Goal: Find specific page/section: Find specific page/section

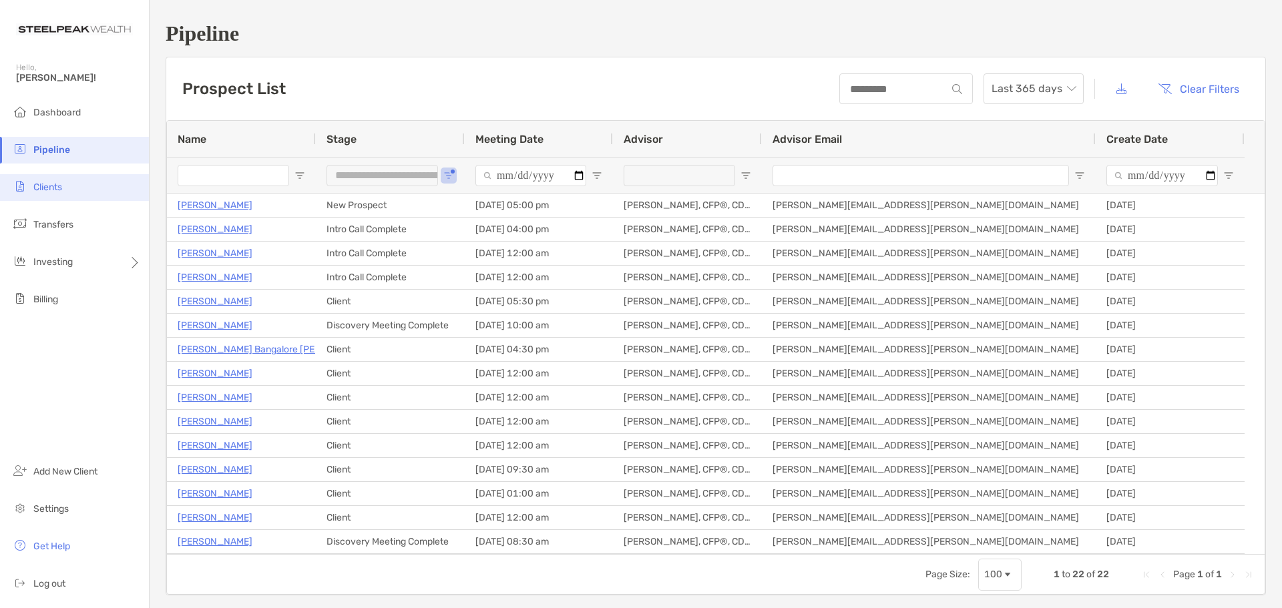
click at [47, 192] on span "Clients" at bounding box center [47, 187] width 29 height 11
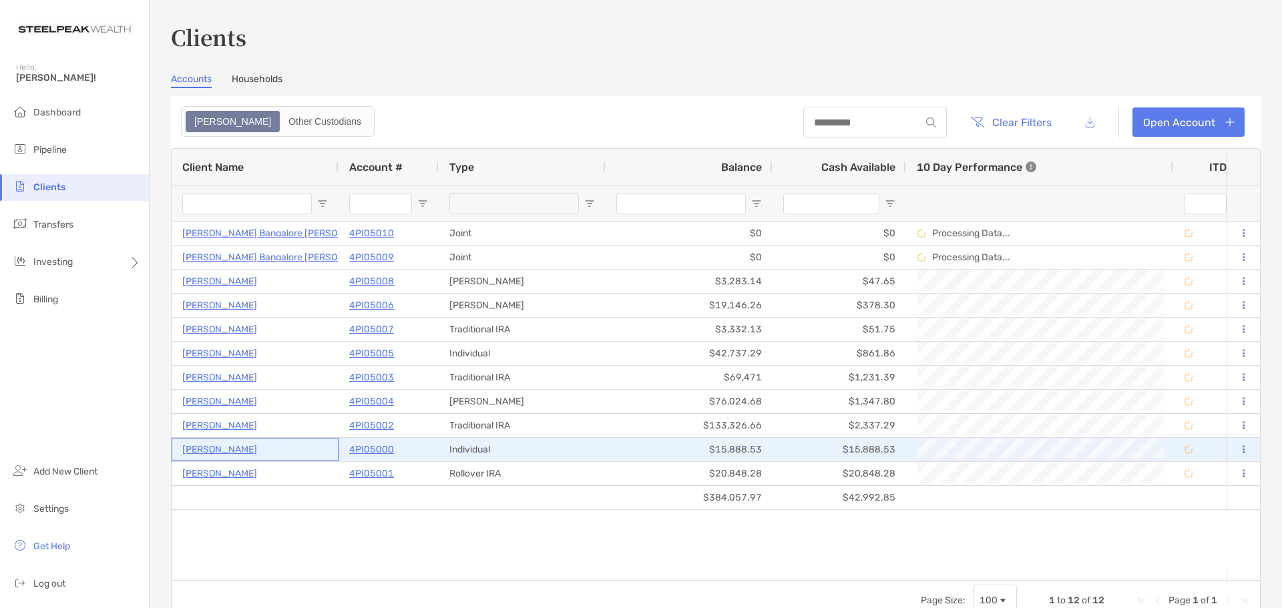
click at [220, 450] on p "[PERSON_NAME]" at bounding box center [219, 449] width 75 height 17
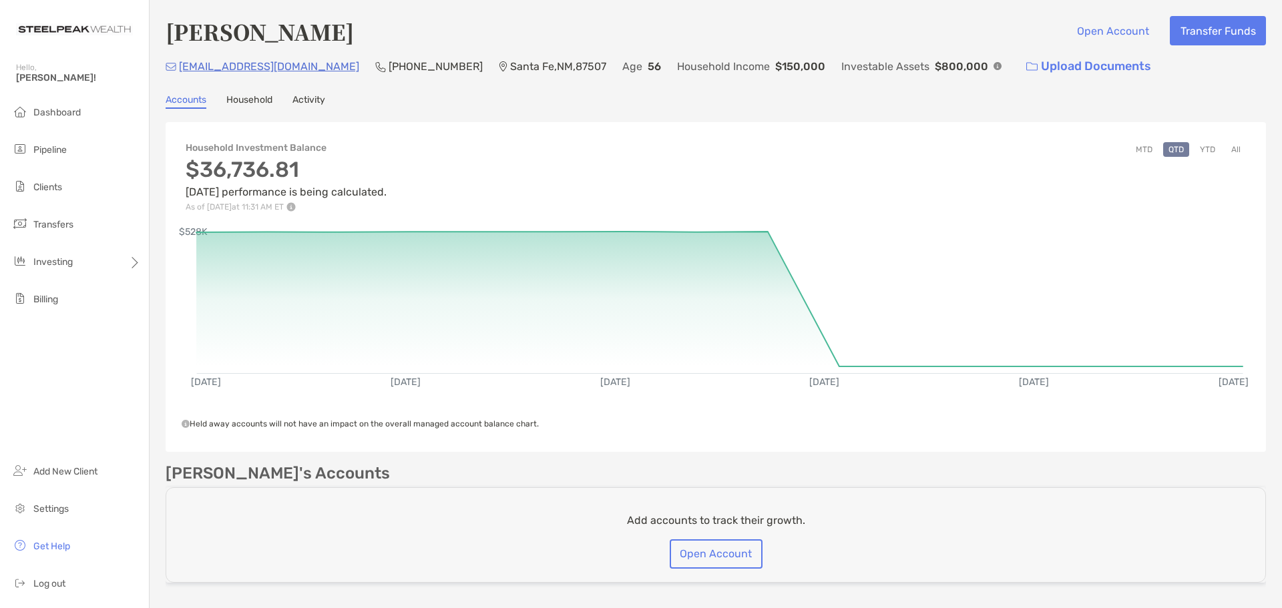
click at [315, 97] on link "Activity" at bounding box center [308, 101] width 33 height 15
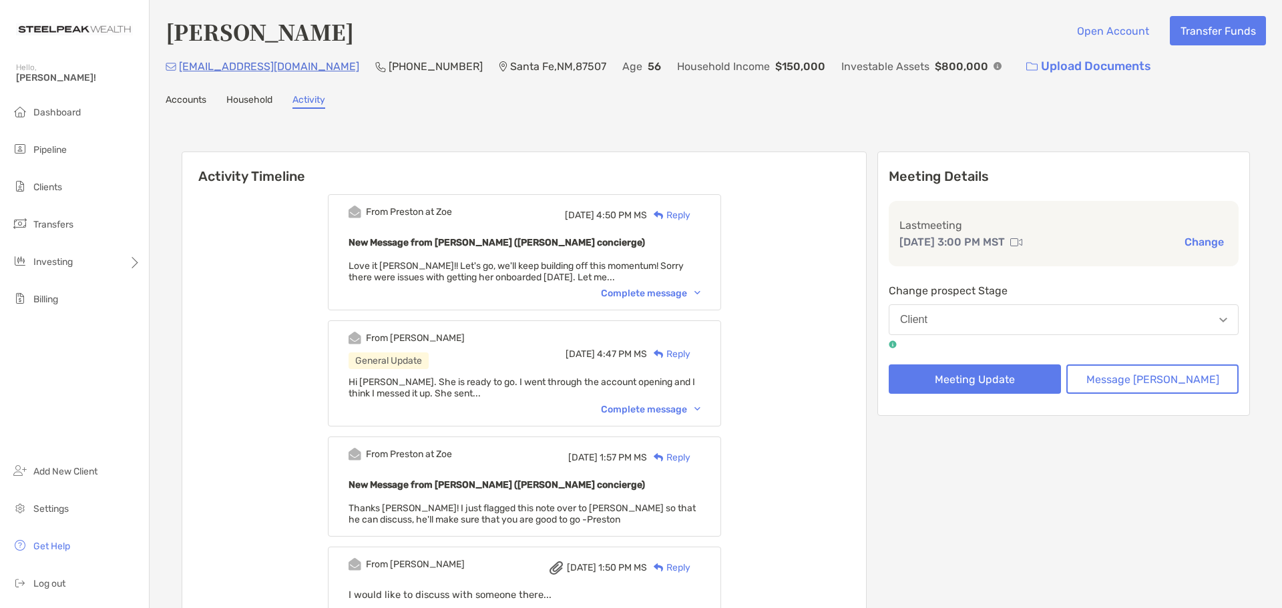
click at [205, 97] on div "Accounts Household Activity" at bounding box center [716, 101] width 1100 height 15
click at [200, 99] on link "Accounts" at bounding box center [186, 101] width 41 height 15
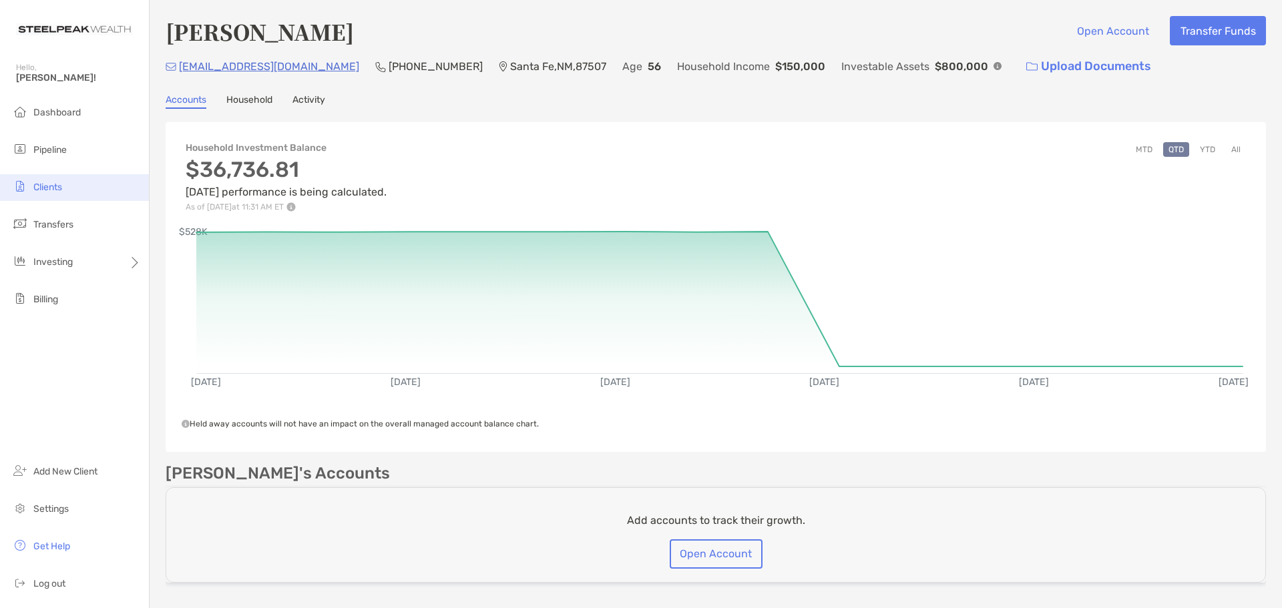
click at [56, 183] on span "Clients" at bounding box center [47, 187] width 29 height 11
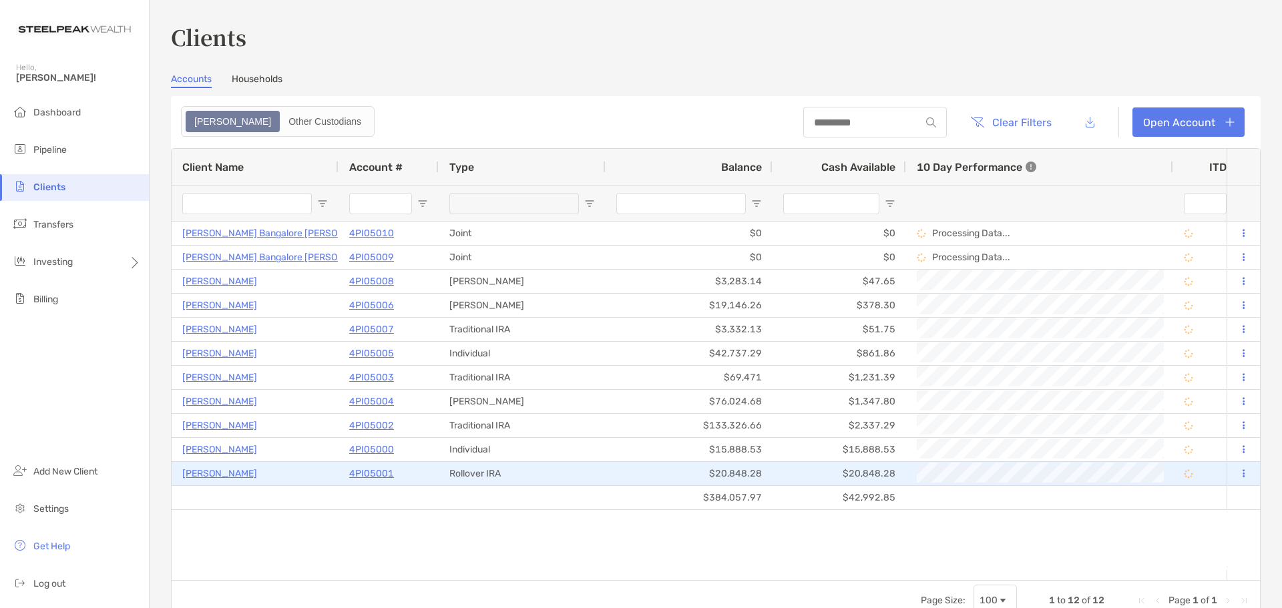
click at [226, 475] on p "[PERSON_NAME]" at bounding box center [219, 473] width 75 height 17
